Goal: Check status: Check status

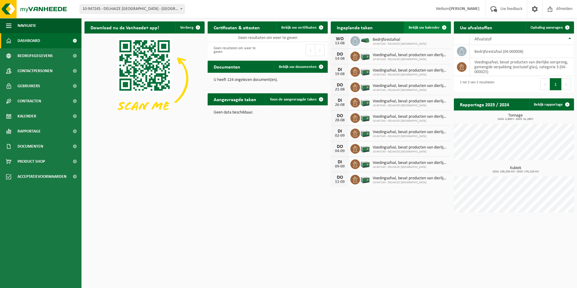
click at [433, 29] on span "Bekijk uw kalender" at bounding box center [424, 28] width 31 height 4
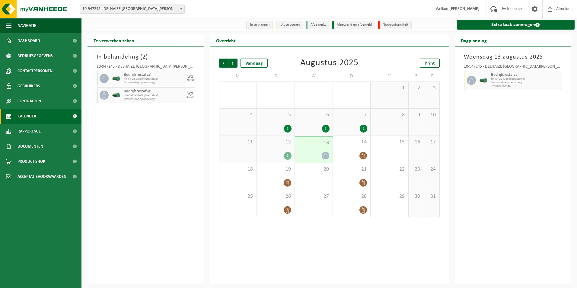
click at [326, 156] on icon at bounding box center [325, 155] width 5 height 5
click at [316, 175] on div "20" at bounding box center [314, 176] width 38 height 27
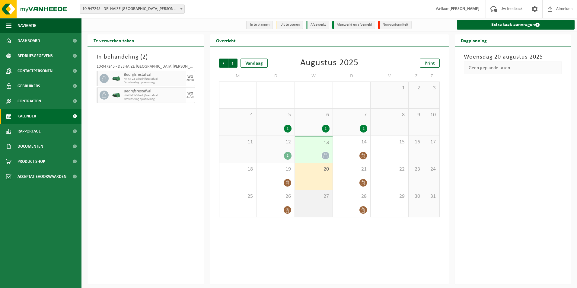
click at [309, 203] on div "27" at bounding box center [314, 203] width 38 height 27
click at [322, 175] on div "20" at bounding box center [314, 176] width 38 height 27
click at [322, 146] on span "13" at bounding box center [314, 143] width 32 height 7
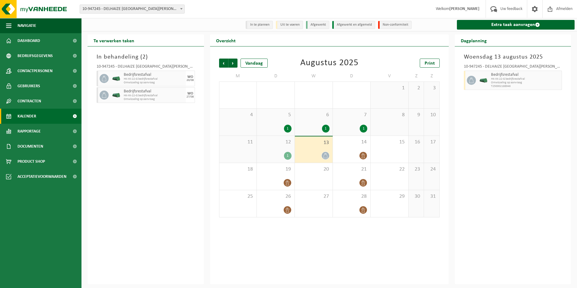
click at [283, 155] on div "1" at bounding box center [276, 156] width 32 height 8
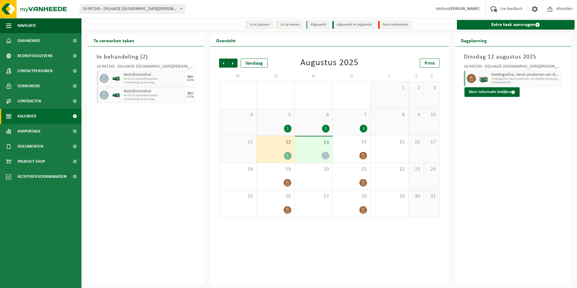
click at [330, 125] on div "6 1" at bounding box center [314, 122] width 38 height 27
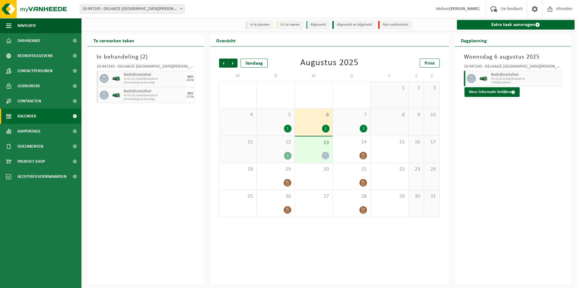
click at [325, 157] on icon at bounding box center [325, 155] width 5 height 5
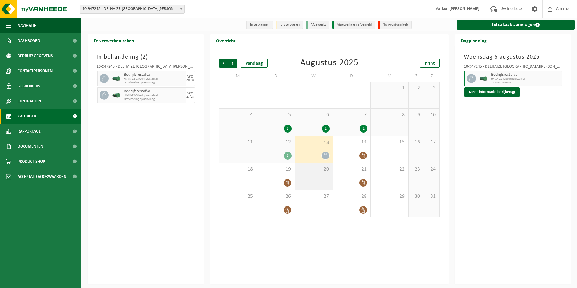
click at [325, 173] on span "20" at bounding box center [314, 169] width 32 height 7
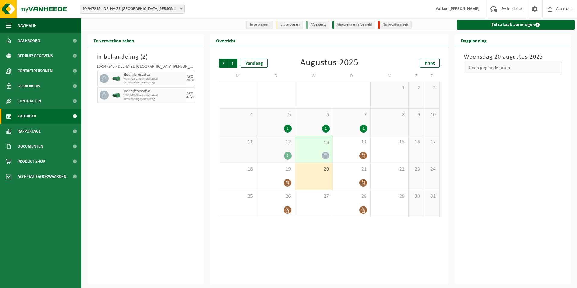
click at [323, 147] on div "13" at bounding box center [314, 150] width 38 height 26
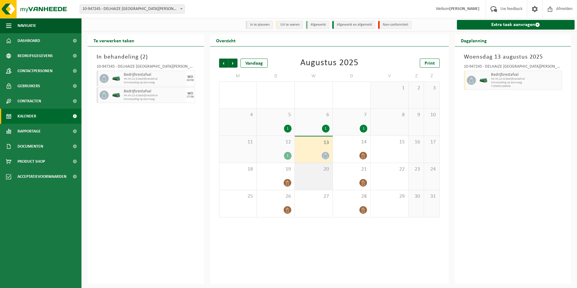
click at [323, 177] on div "20" at bounding box center [314, 176] width 38 height 27
